Goal: Information Seeking & Learning: Learn about a topic

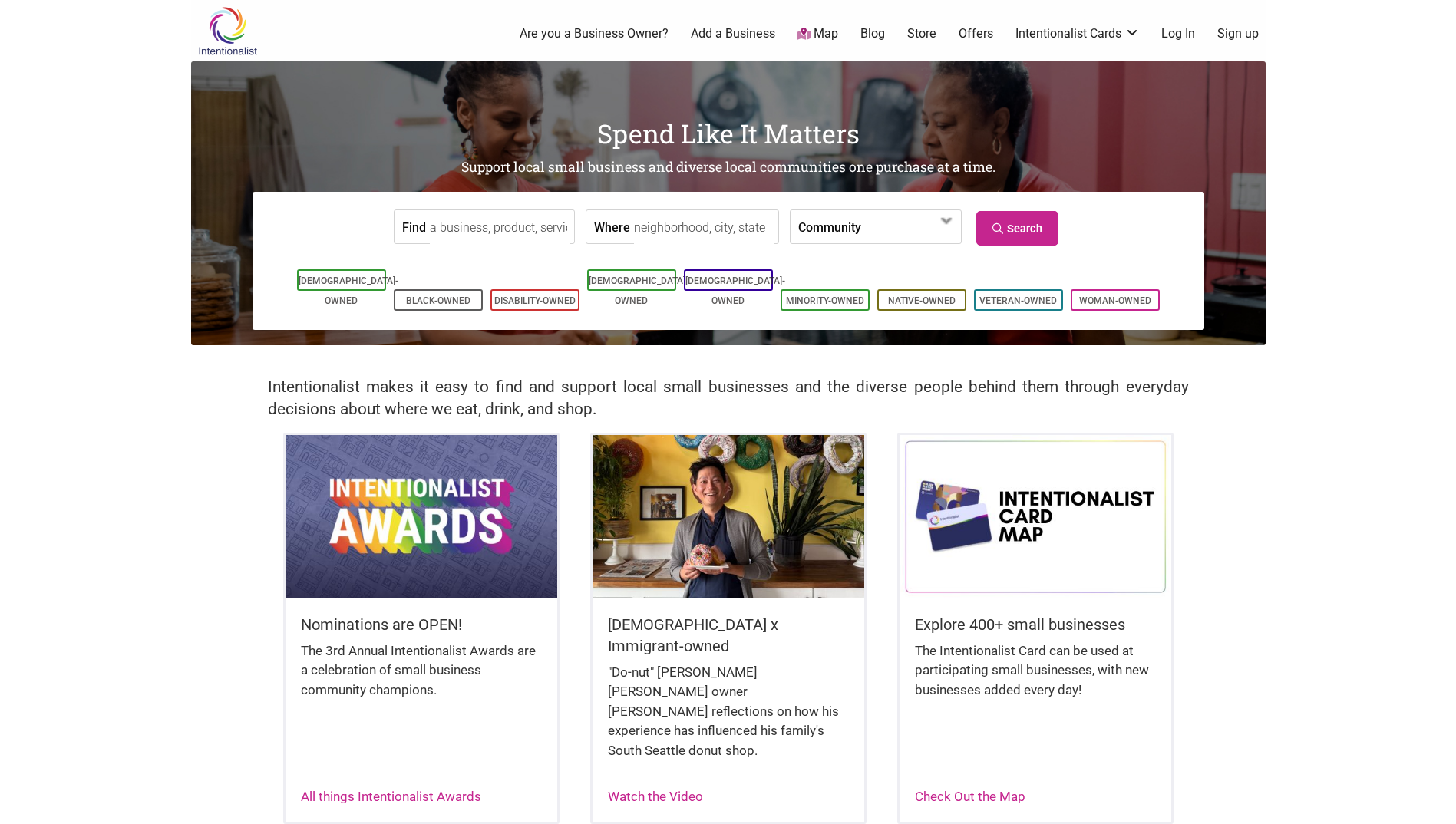
click at [1332, 468] on body "× Menu 0 Are you a Business Owner? Add a Business Map Blog Store Offers Intenti…" at bounding box center [728, 412] width 1456 height 824
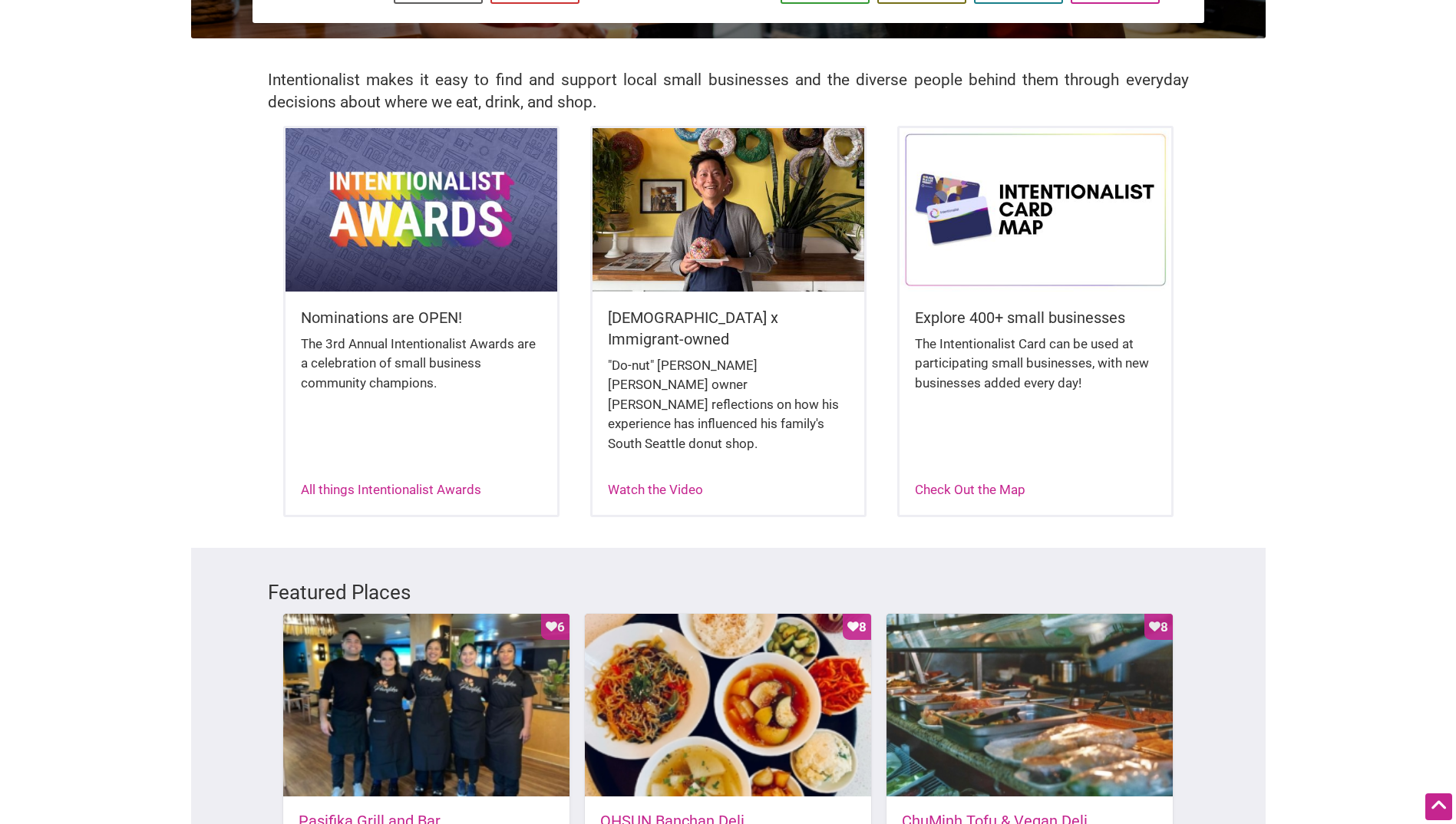
scroll to position [77, 0]
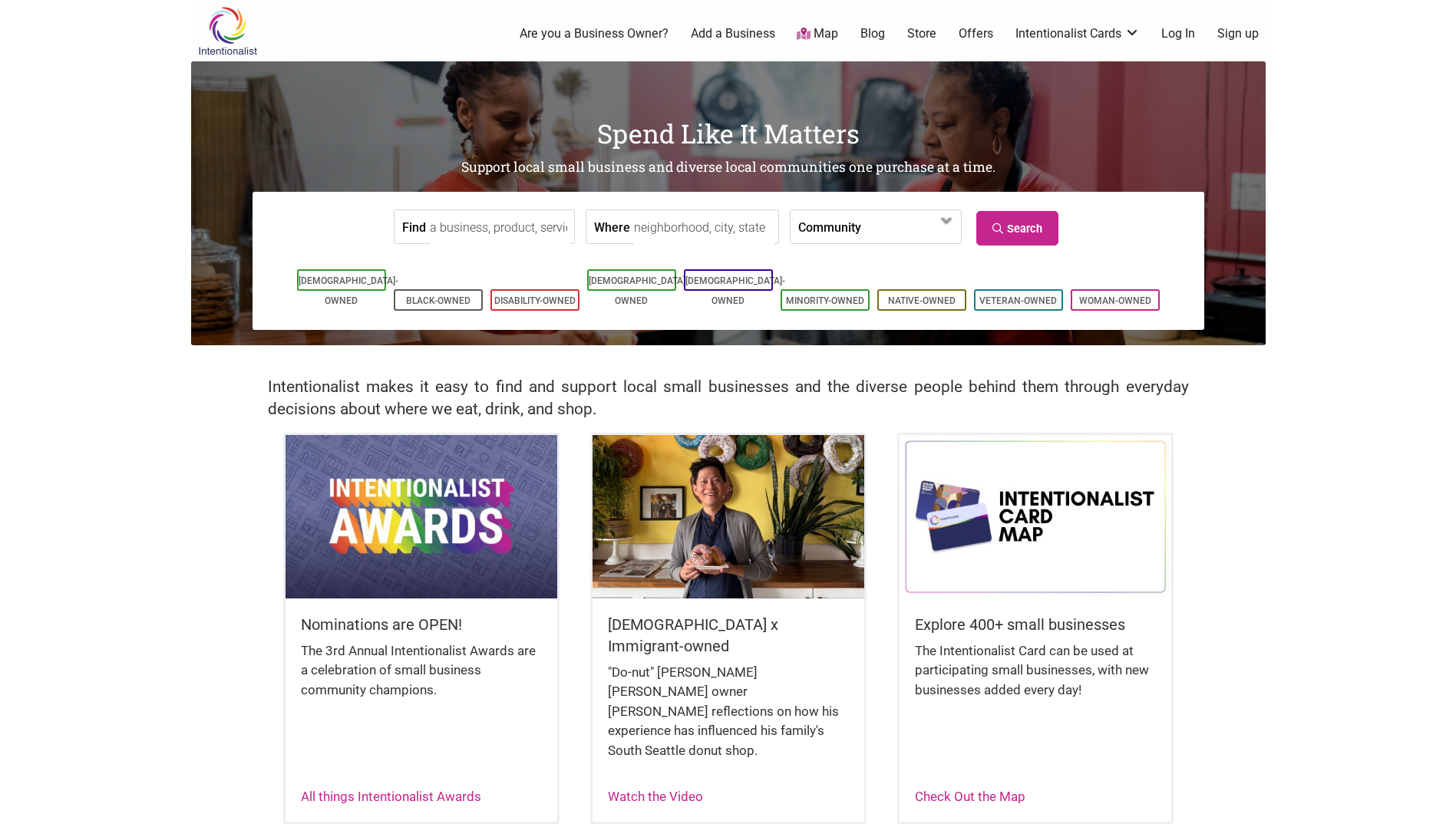
drag, startPoint x: 442, startPoint y: 498, endPoint x: 469, endPoint y: 491, distance: 27.9
click at [442, 498] on img at bounding box center [421, 516] width 271 height 162
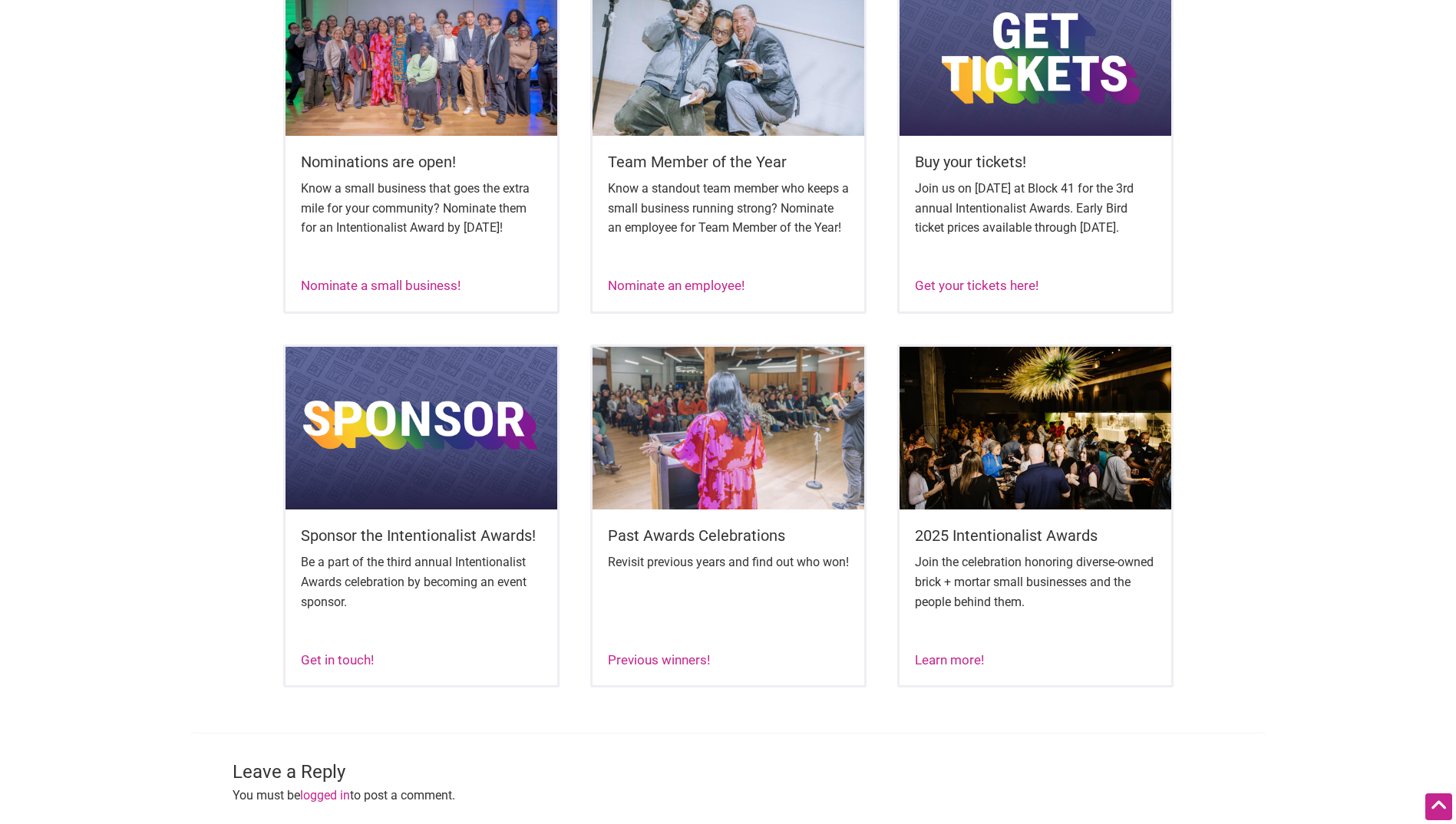
scroll to position [844, 0]
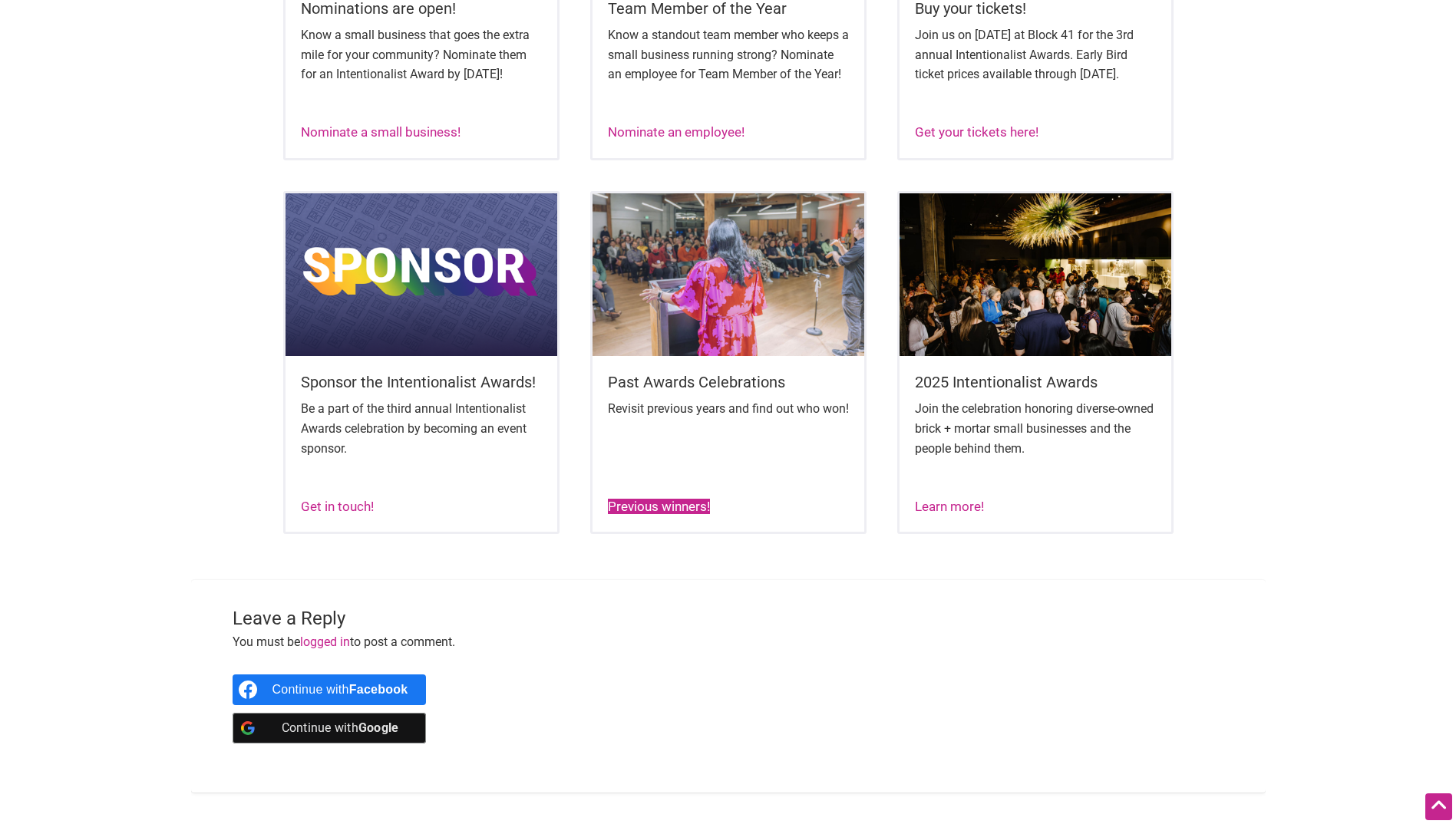
click at [669, 514] on link "Previous winners!" at bounding box center [659, 506] width 102 height 16
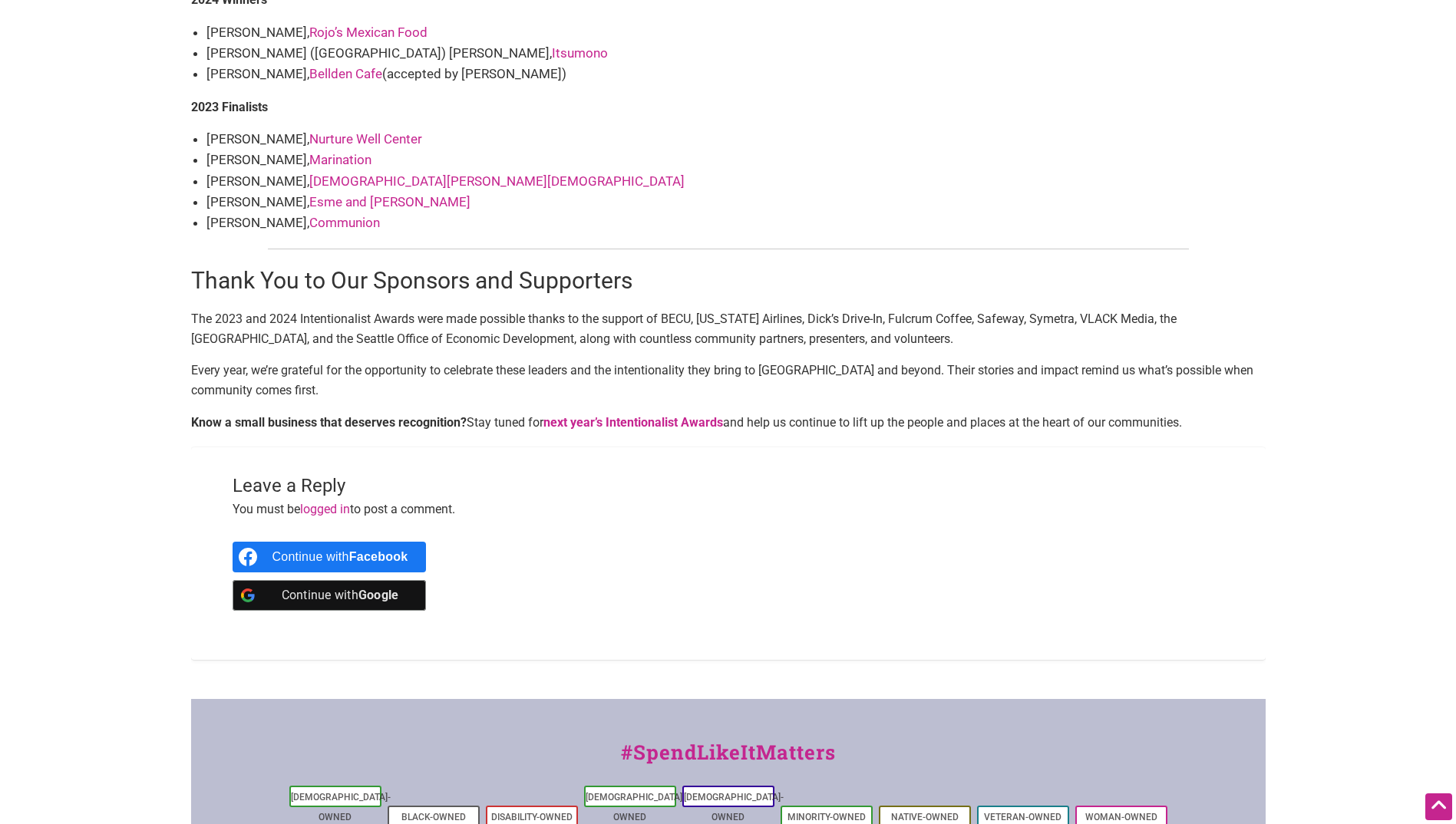
scroll to position [1995, 0]
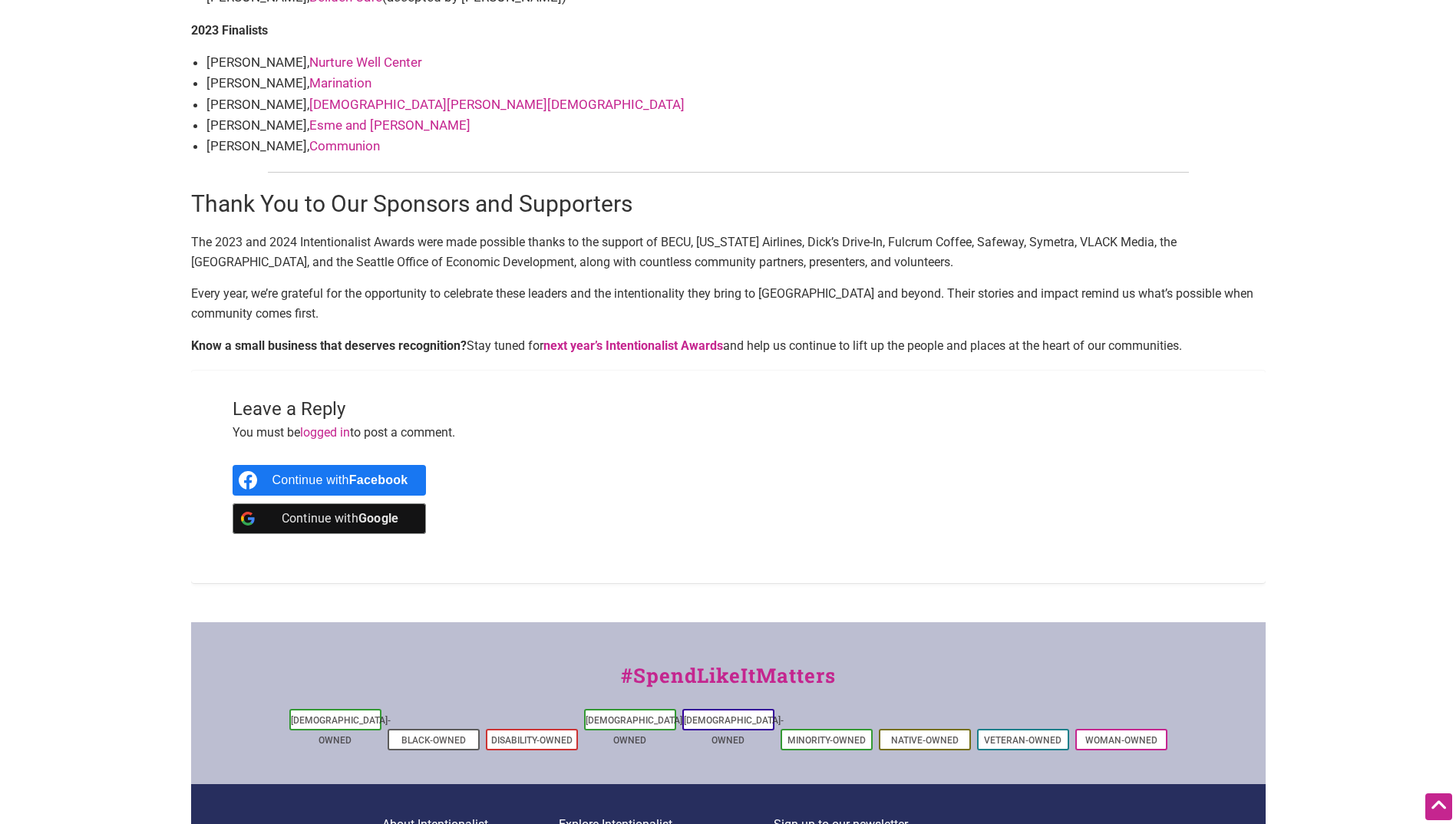
click at [605, 338] on strong "next year’s Intentionalist Awards" at bounding box center [634, 346] width 180 height 15
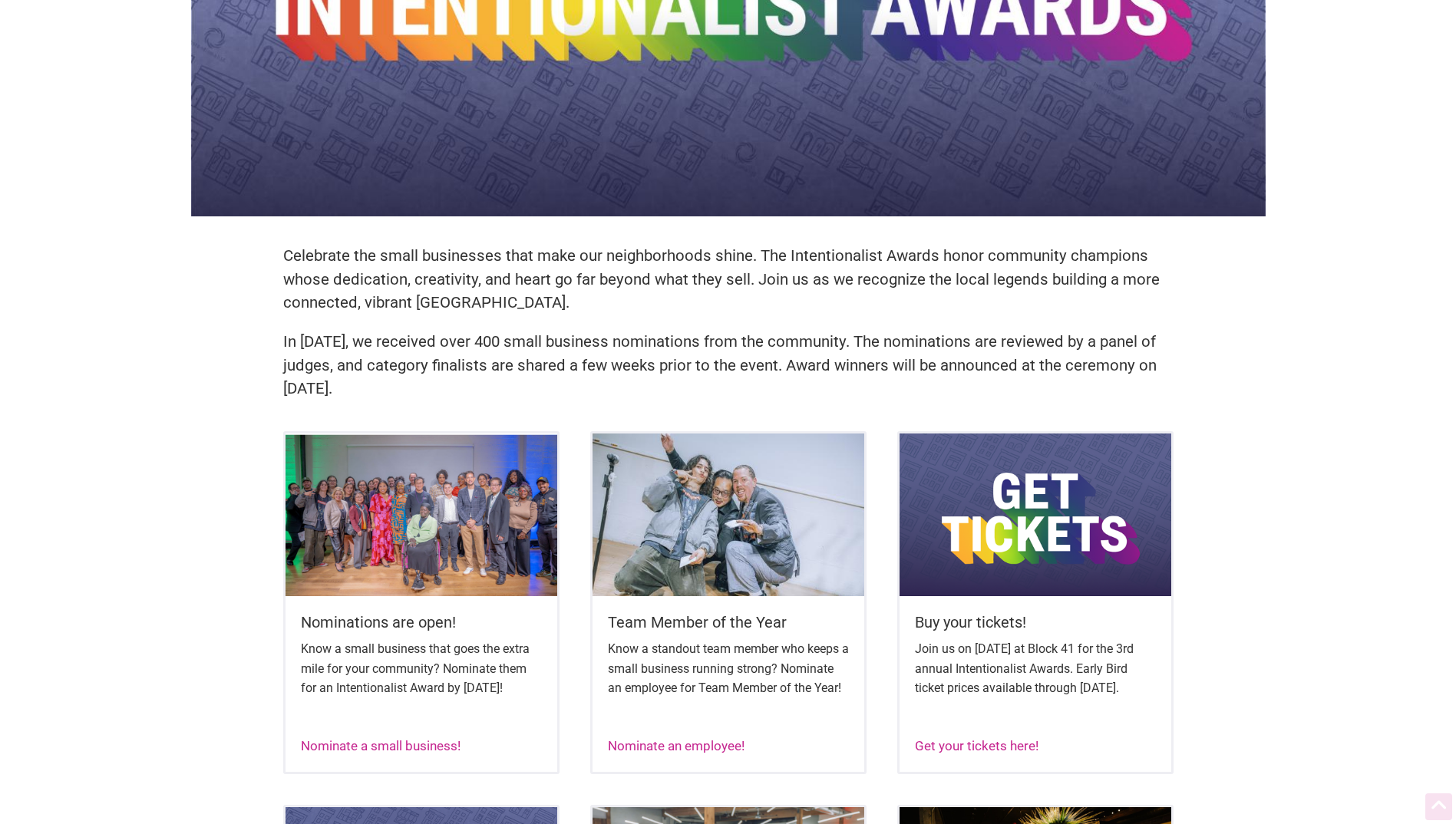
scroll to position [384, 0]
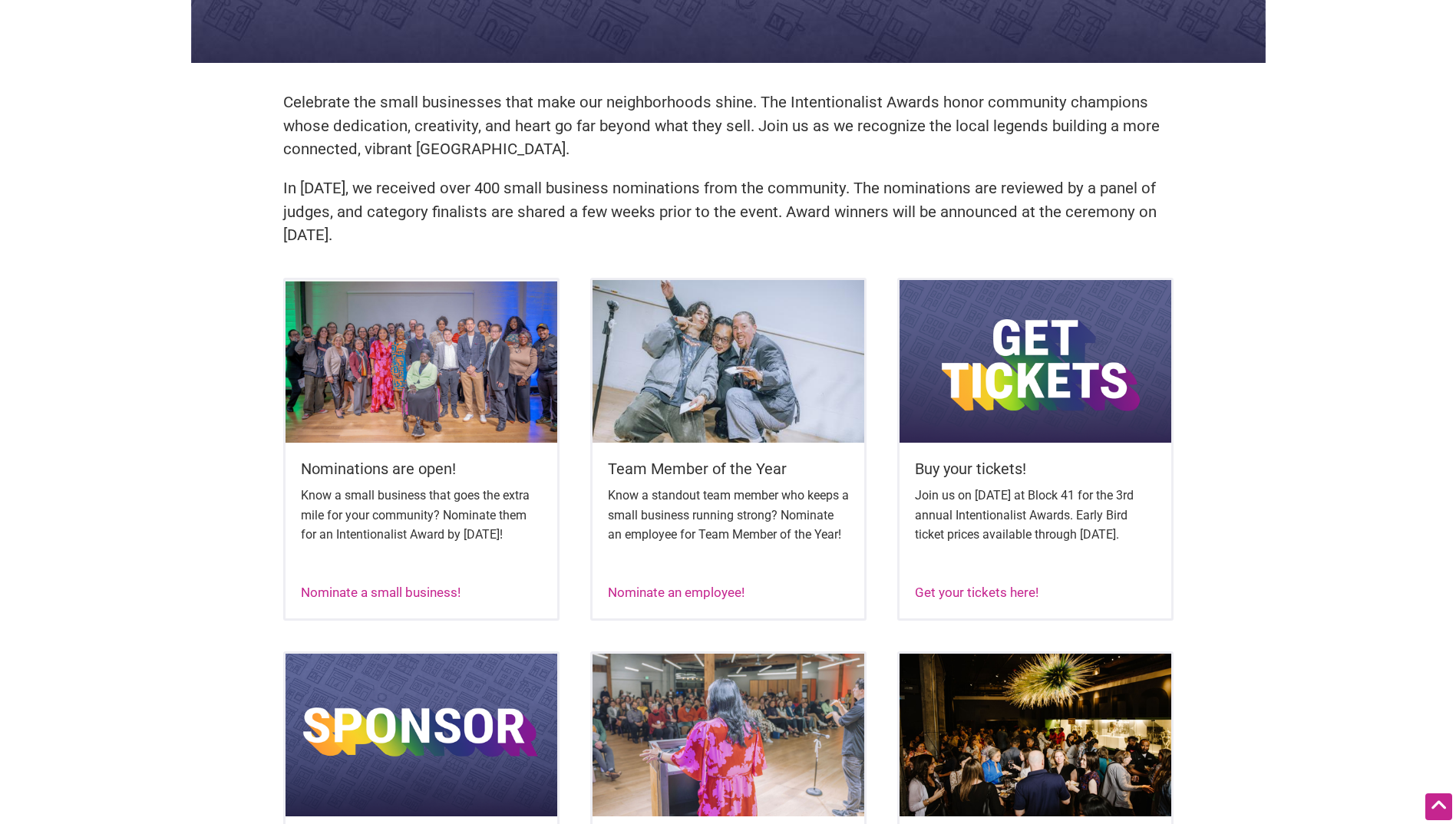
click at [416, 456] on div "Nominations are open! Know a small business that goes the extra mile for your c…" at bounding box center [421, 523] width 271 height 160
click at [400, 600] on link "Nominate a small business!" at bounding box center [380, 592] width 159 height 16
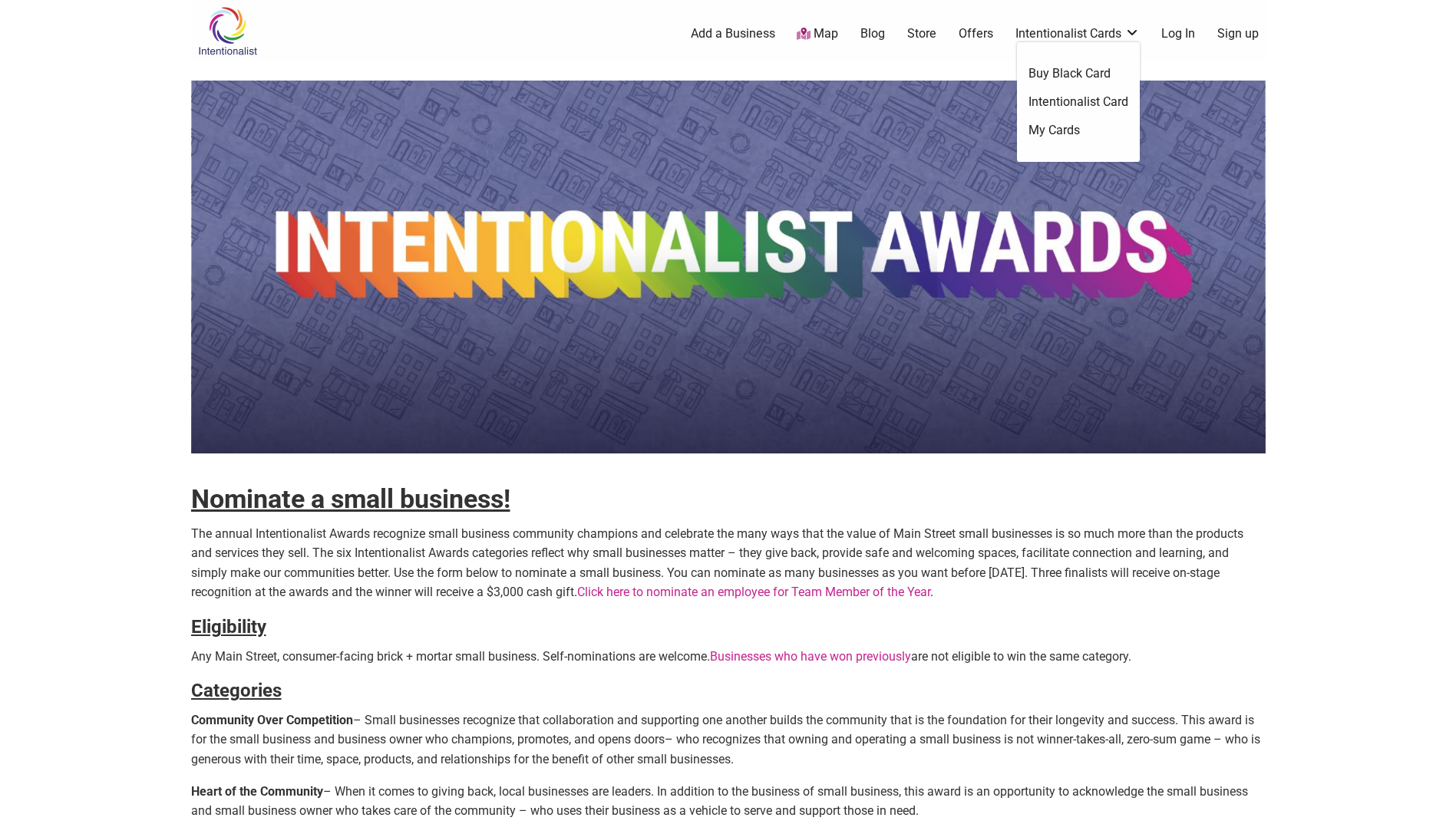
click at [1070, 69] on link "Buy Black Card" at bounding box center [1077, 73] width 100 height 16
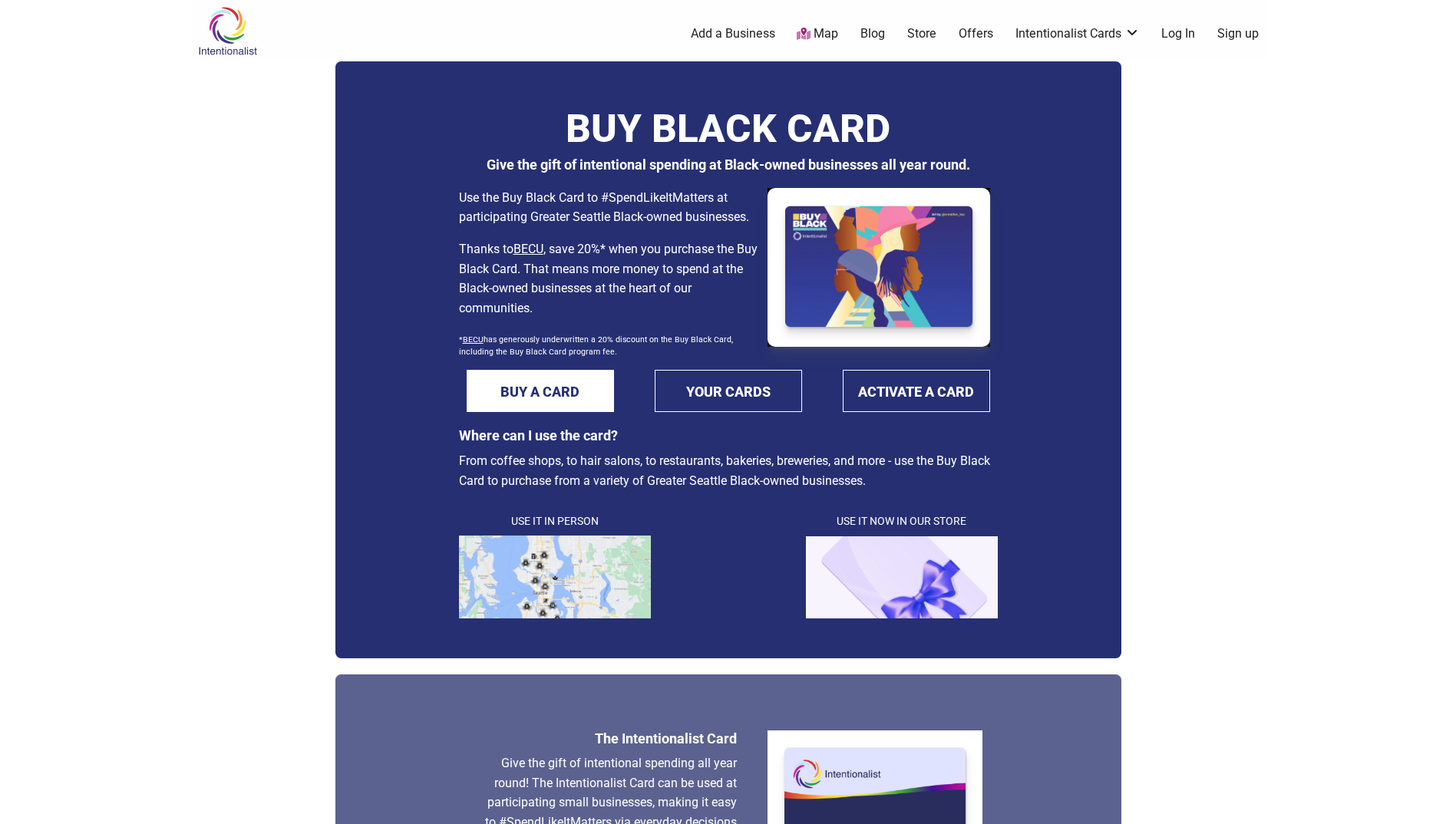
click at [869, 30] on link "Blog" at bounding box center [873, 34] width 25 height 16
